Goal: Information Seeking & Learning: Learn about a topic

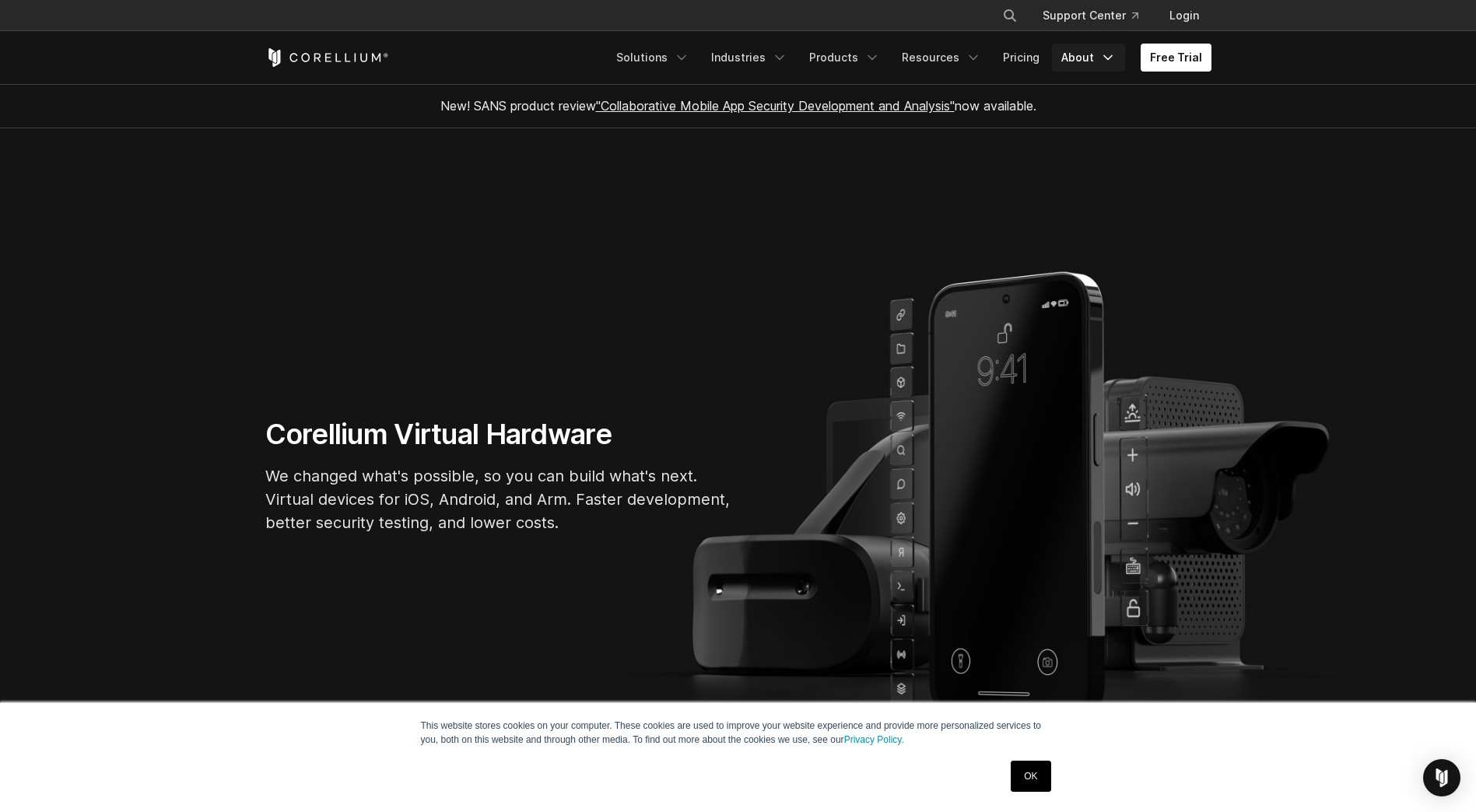
click at [1076, 58] on link "About" at bounding box center [1087, 58] width 73 height 28
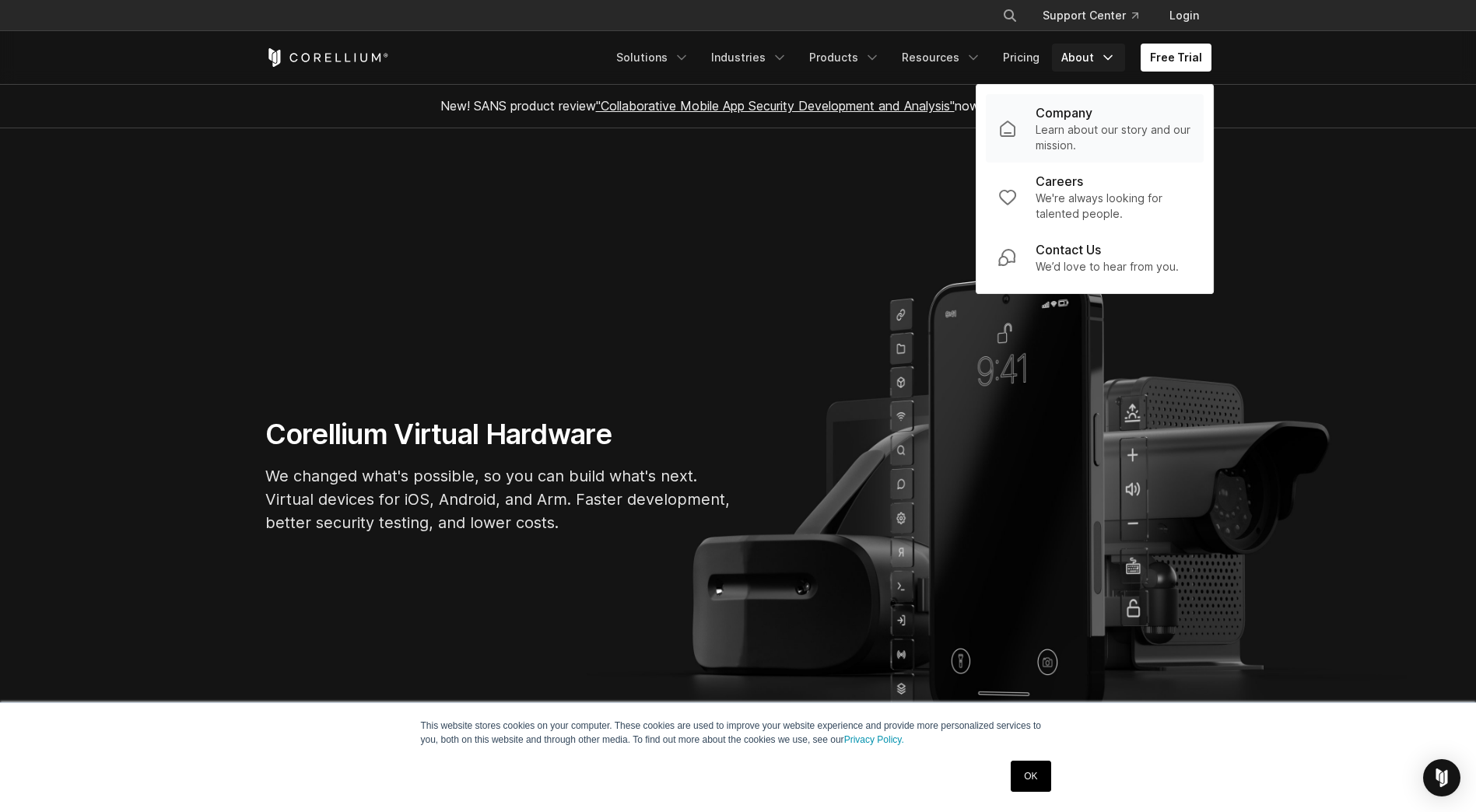
click at [1103, 135] on p "Learn about our story and our mission." at bounding box center [1113, 137] width 156 height 31
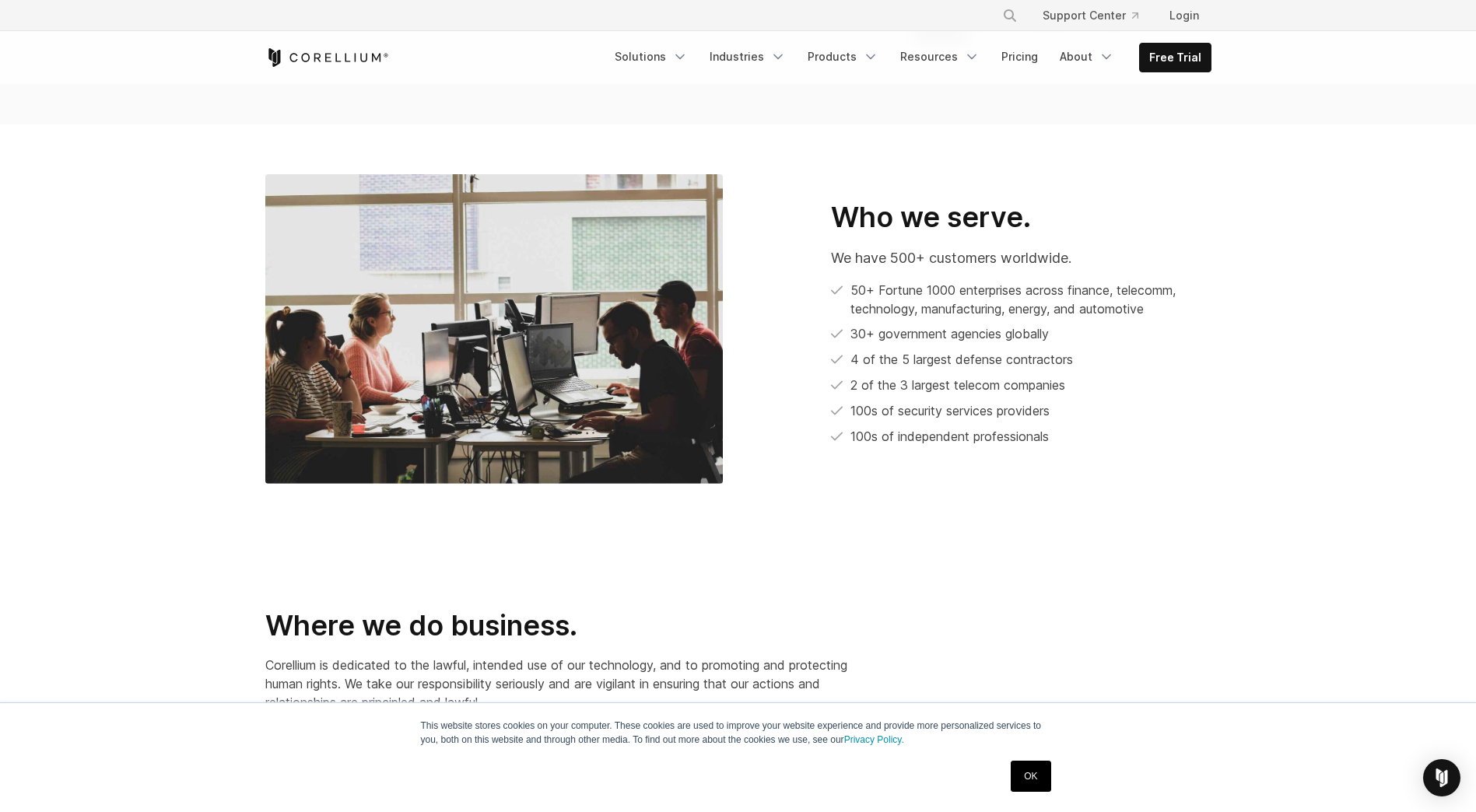
scroll to position [1011, 0]
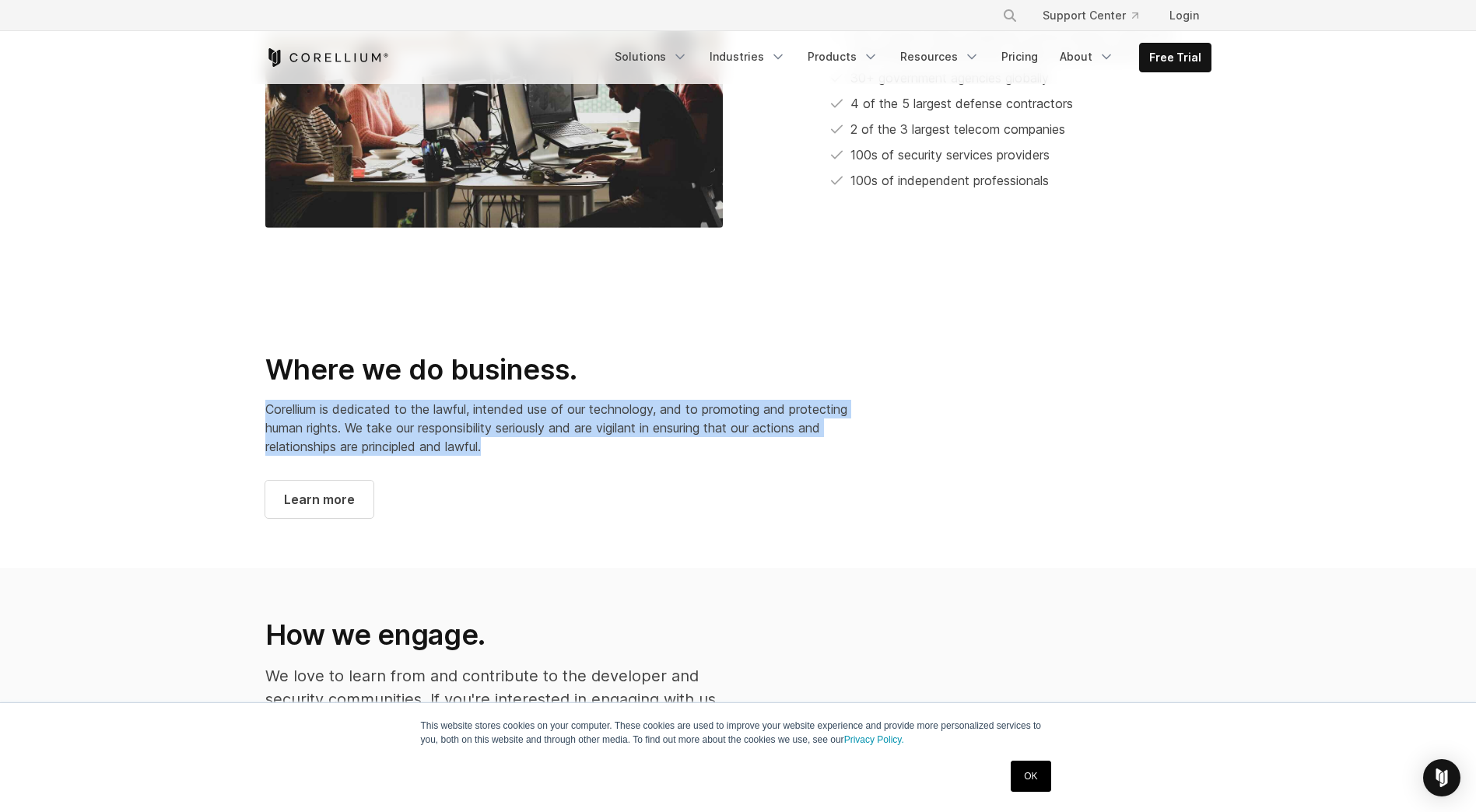
drag, startPoint x: 267, startPoint y: 390, endPoint x: 543, endPoint y: 429, distance: 278.7
click at [543, 429] on p "Corellium is dedicated to the lawful, intended use of our technology, and to pr…" at bounding box center [576, 427] width 623 height 56
copy span "Corellium is dedicated to the lawful, intended use of our technology, and to pr…"
